Goal: Task Accomplishment & Management: Manage account settings

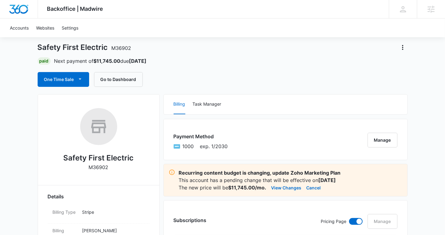
scroll to position [16, 0]
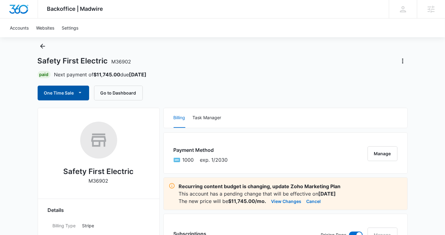
click at [72, 90] on button "One Time Sale" at bounding box center [64, 93] width 52 height 15
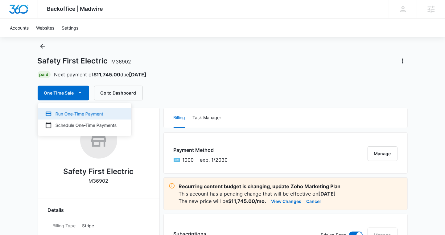
click at [77, 113] on div "Run One-Time Payment" at bounding box center [80, 114] width 71 height 6
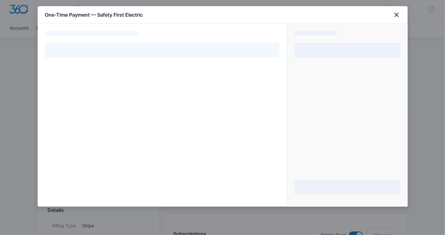
select select "pm_1Qk8y1A4n8RTgNjUYgHK1Jm1"
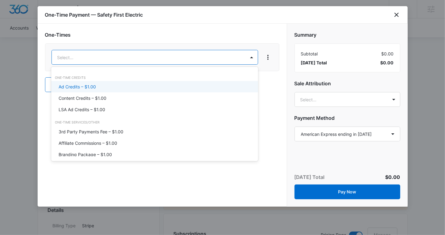
click at [81, 85] on p "Ad Credits – $1.00" at bounding box center [77, 87] width 37 height 6
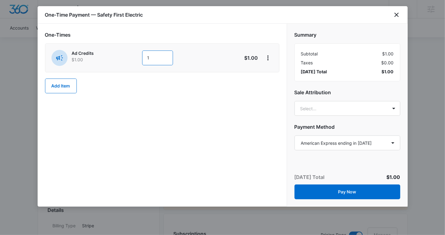
drag, startPoint x: 160, startPoint y: 55, endPoint x: 145, endPoint y: 55, distance: 15.7
click at [145, 55] on input "1" at bounding box center [157, 58] width 31 height 15
type input "3000."
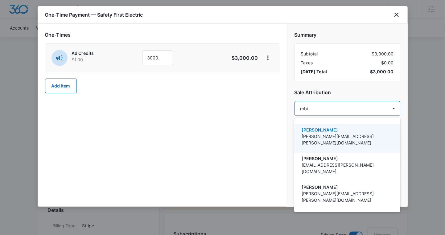
type input "[PERSON_NAME]"
click at [314, 131] on p "[PERSON_NAME]" at bounding box center [347, 130] width 90 height 6
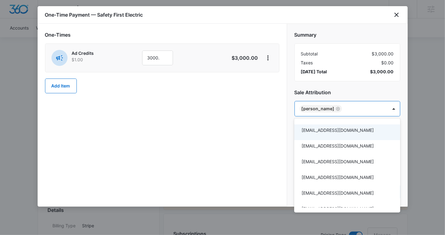
click at [334, 71] on div at bounding box center [222, 117] width 445 height 235
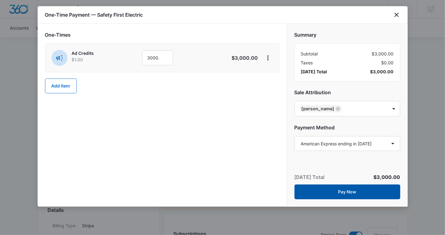
click at [327, 194] on button "Pay Now" at bounding box center [348, 192] width 106 height 15
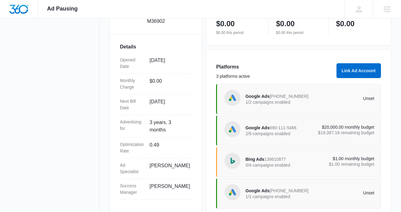
scroll to position [172, 0]
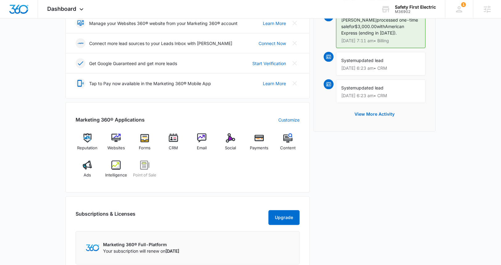
scroll to position [161, 0]
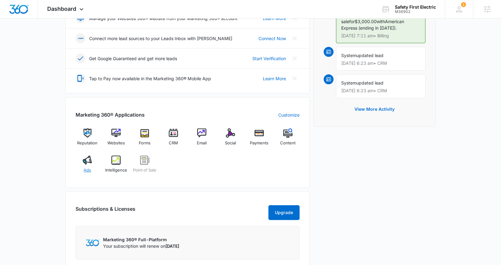
click at [94, 156] on div "Ads" at bounding box center [88, 167] width 24 height 22
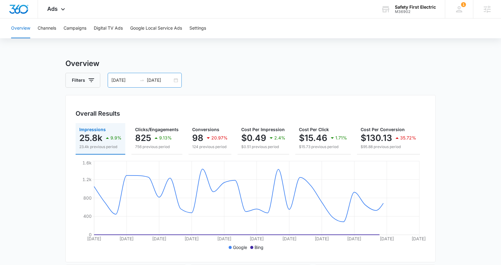
click at [156, 79] on input "10/12/2025" at bounding box center [160, 80] width 26 height 7
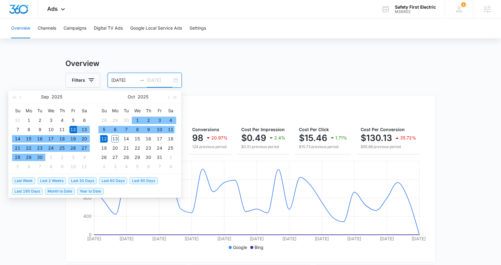
type input "10/12/2025"
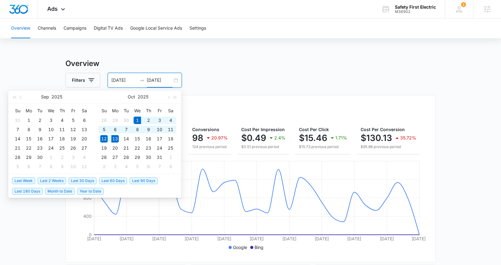
click at [66, 191] on span "Month to Date" at bounding box center [60, 191] width 30 height 7
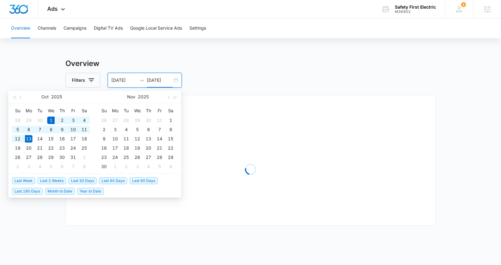
type input "10/01/2025"
type input "10/13/2025"
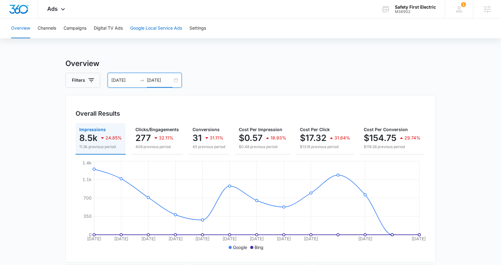
click at [143, 27] on button "Google Local Service Ads" at bounding box center [156, 29] width 52 height 20
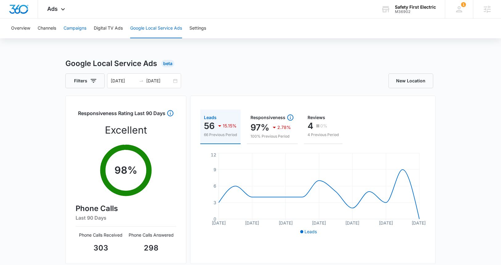
click at [78, 28] on button "Campaigns" at bounding box center [75, 29] width 23 height 20
